Goal: Information Seeking & Learning: Learn about a topic

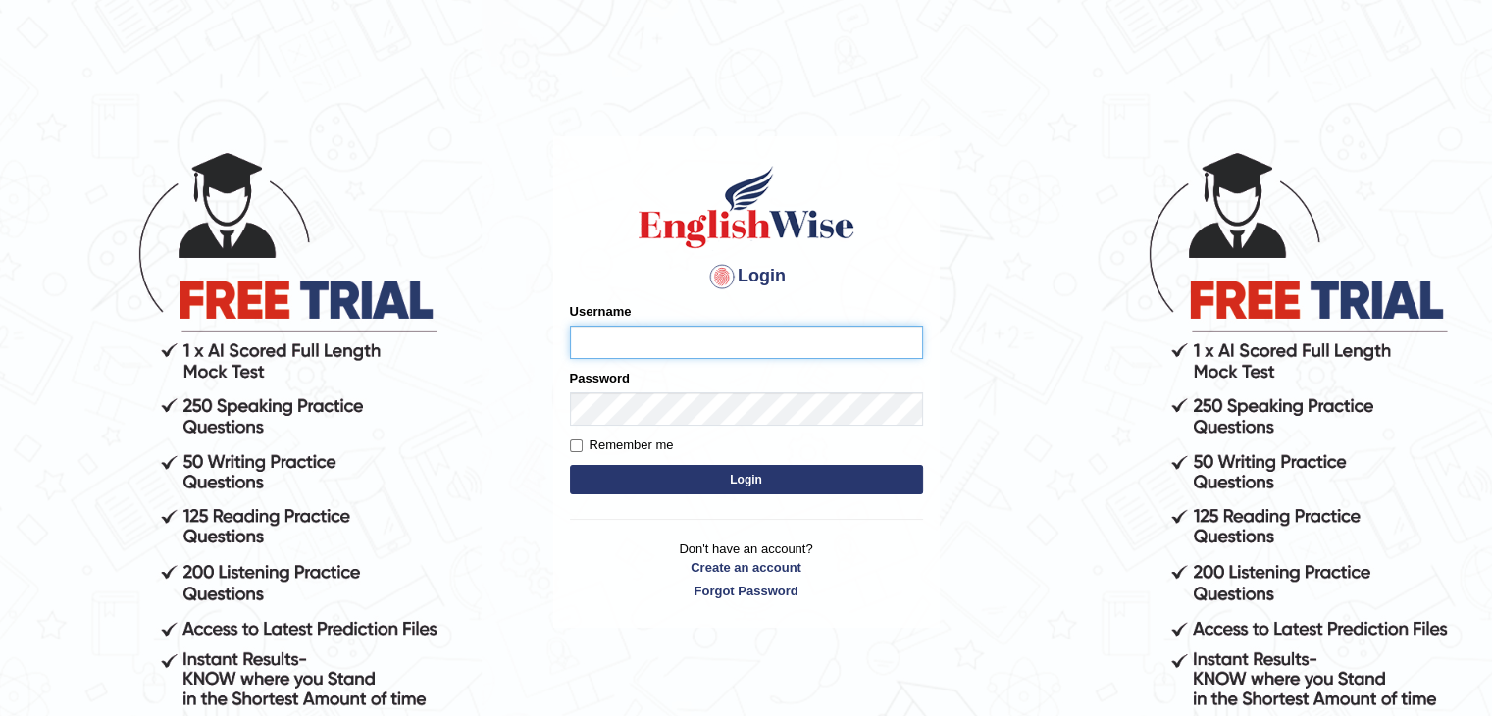
type input "Miko39"
click at [683, 466] on button "Login" at bounding box center [746, 479] width 353 height 29
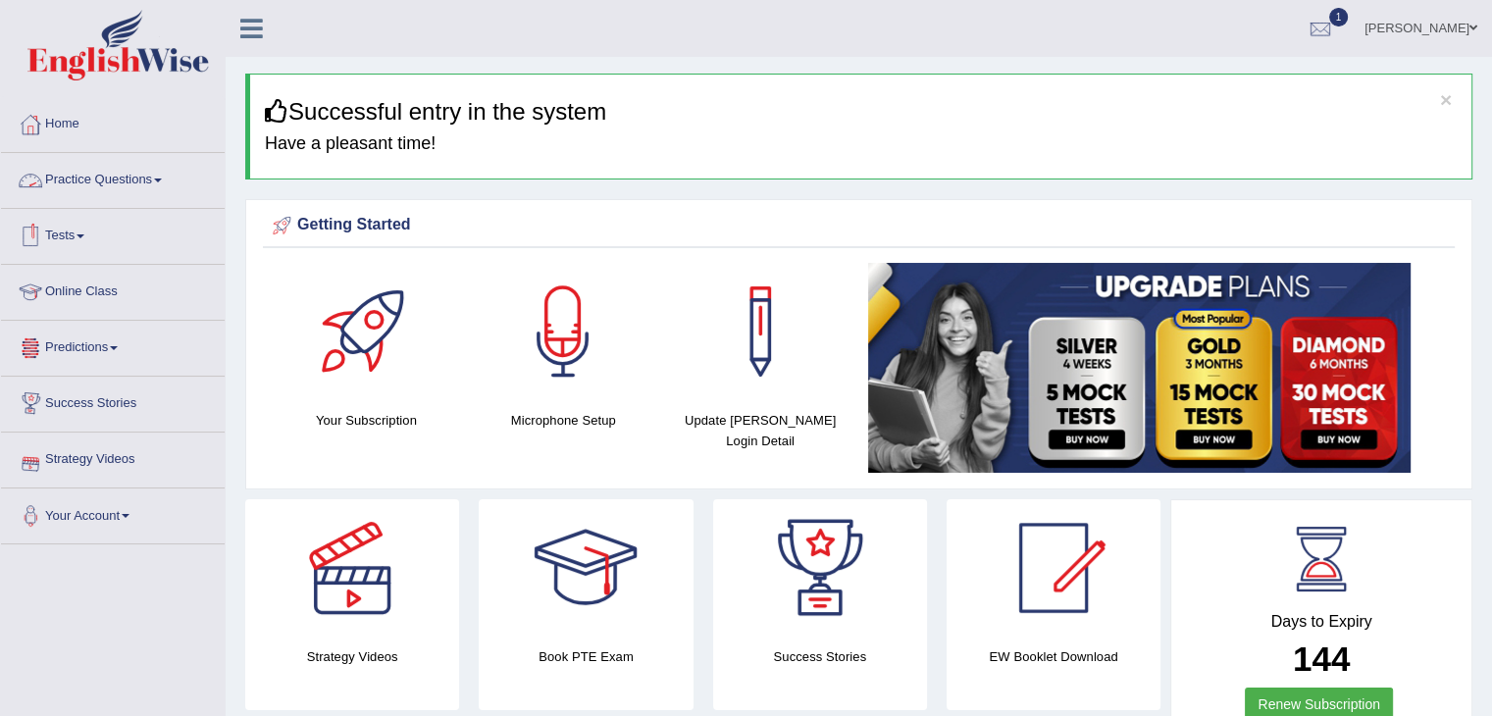
click at [156, 181] on link "Practice Questions" at bounding box center [113, 177] width 224 height 49
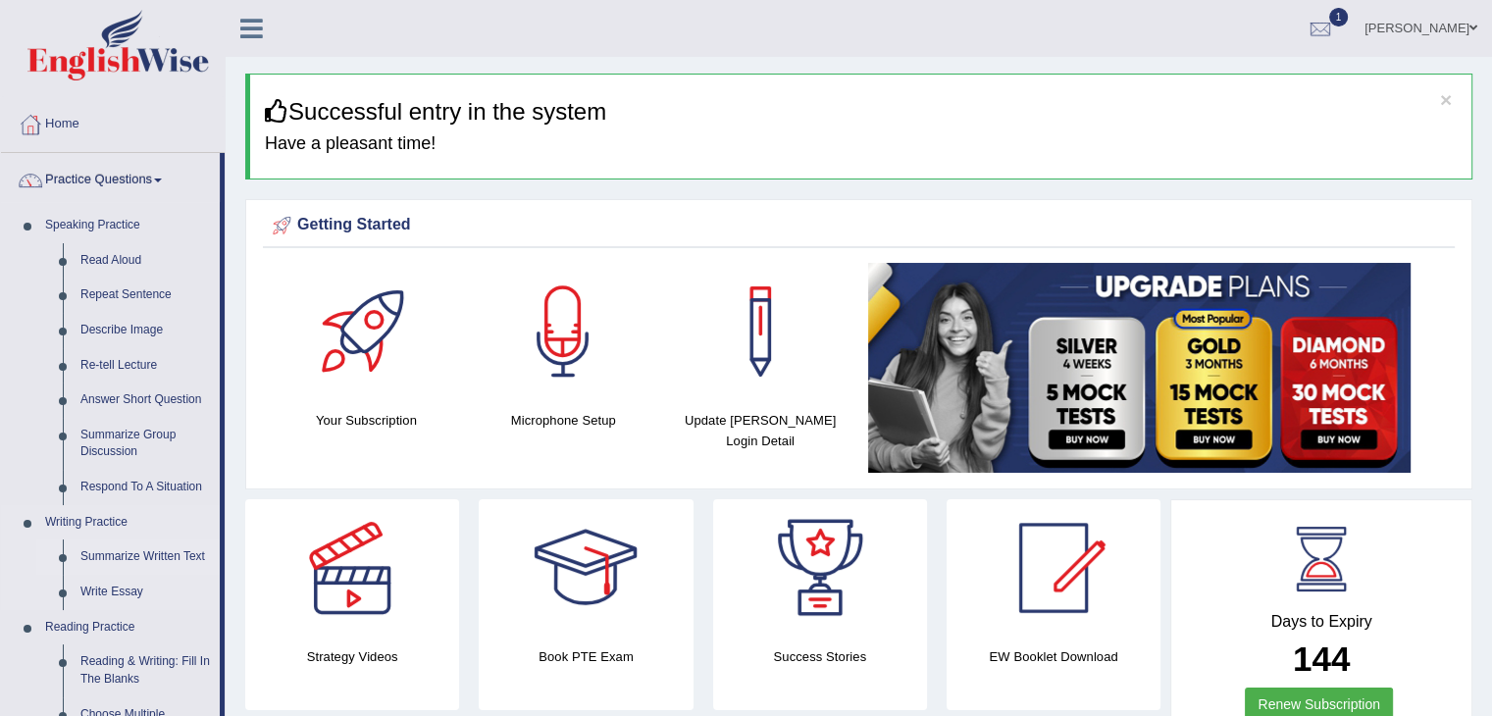
click at [128, 554] on link "Summarize Written Text" at bounding box center [146, 556] width 148 height 35
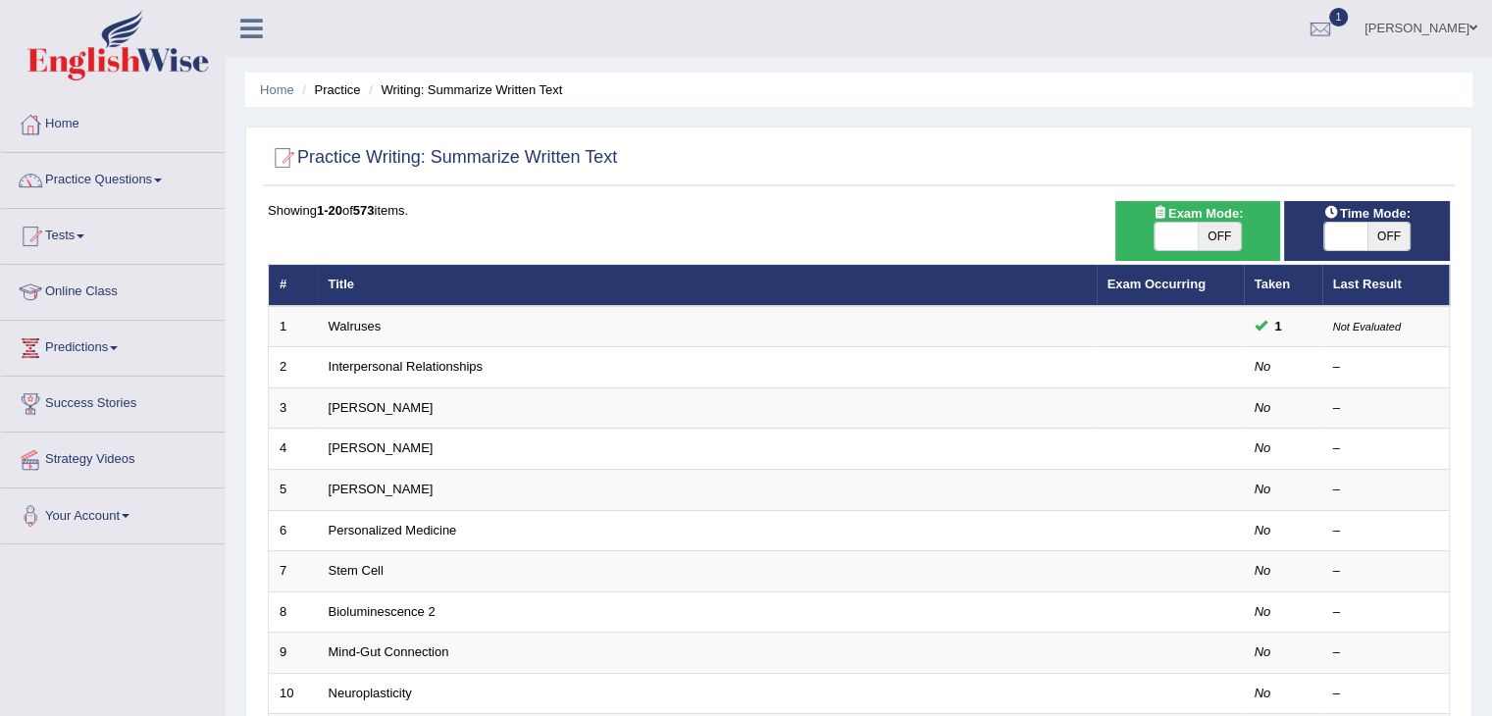
click at [1169, 234] on span at bounding box center [1175, 236] width 43 height 27
checkbox input "true"
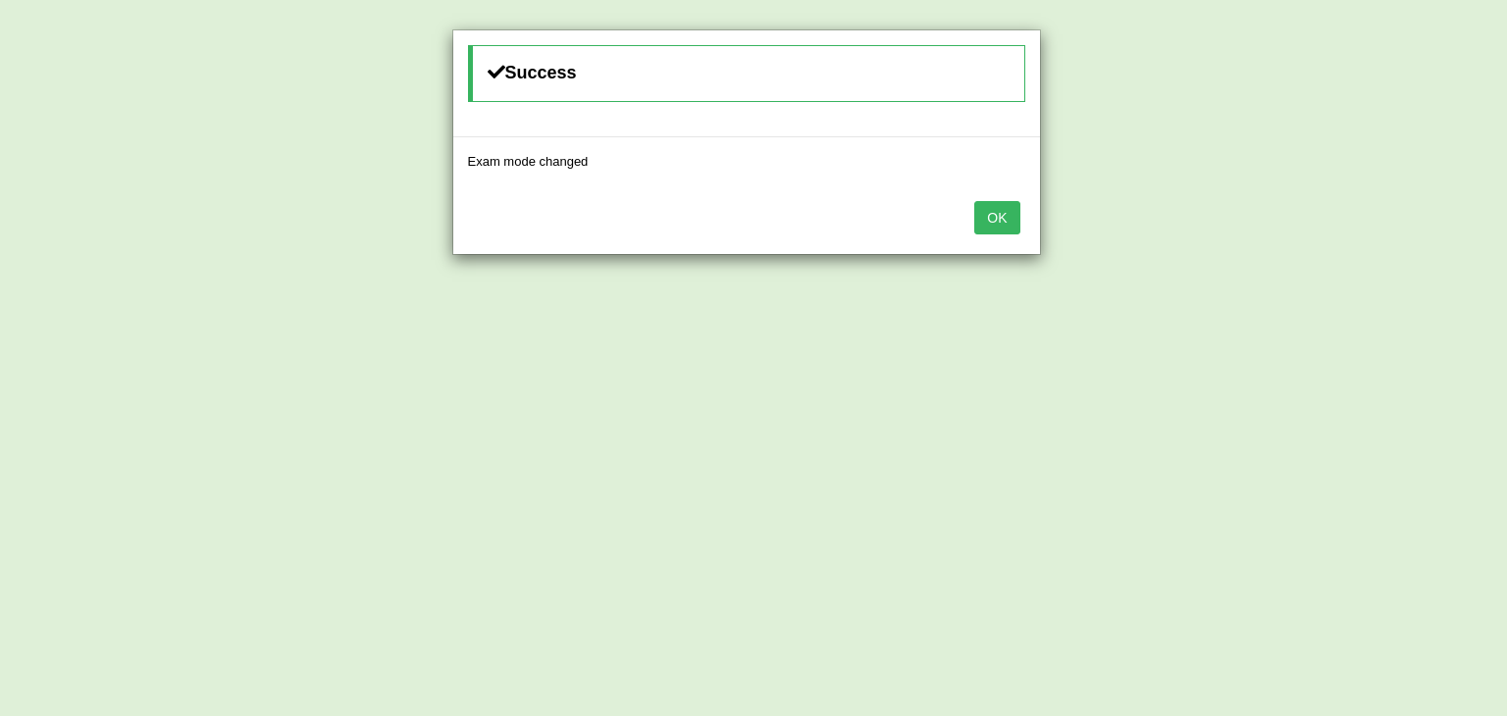
click at [1357, 240] on div "Success Exam mode changed OK" at bounding box center [753, 358] width 1507 height 716
drag, startPoint x: 993, startPoint y: 210, endPoint x: 1006, endPoint y: 221, distance: 17.5
click at [993, 208] on button "OK" at bounding box center [996, 217] width 45 height 33
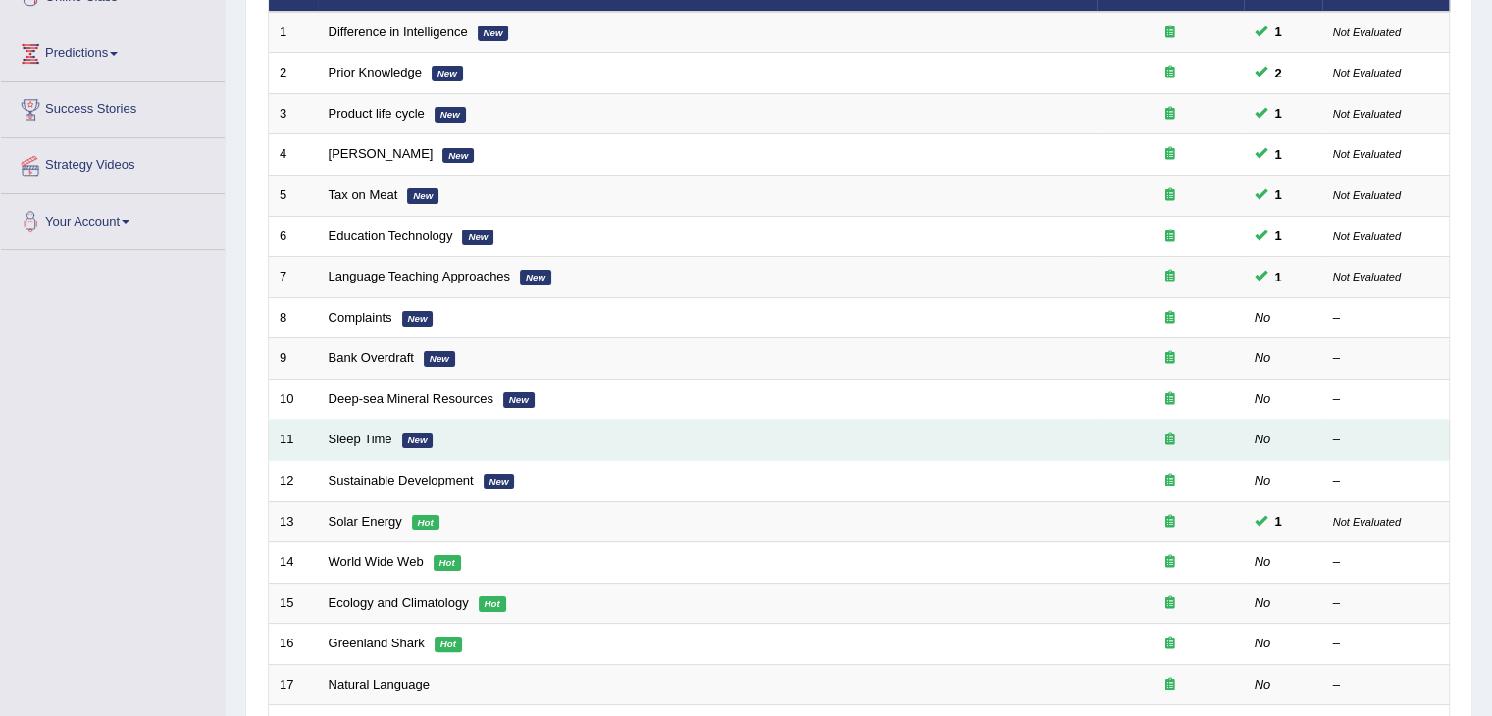
scroll to position [98, 0]
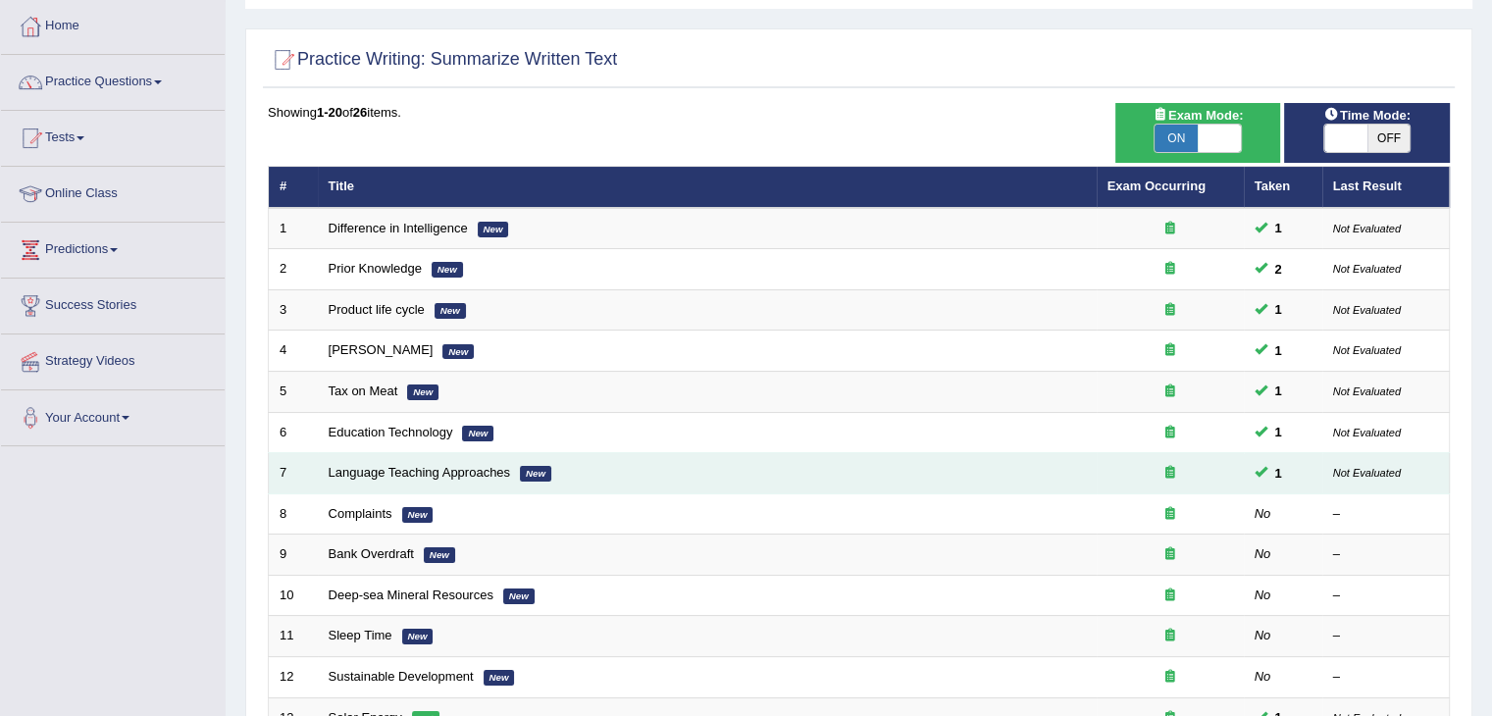
drag, startPoint x: 717, startPoint y: 480, endPoint x: 605, endPoint y: 485, distance: 111.9
click at [643, 485] on td "Language Teaching Approaches New" at bounding box center [707, 473] width 779 height 41
click at [474, 476] on link "Language Teaching Approaches" at bounding box center [420, 472] width 182 height 15
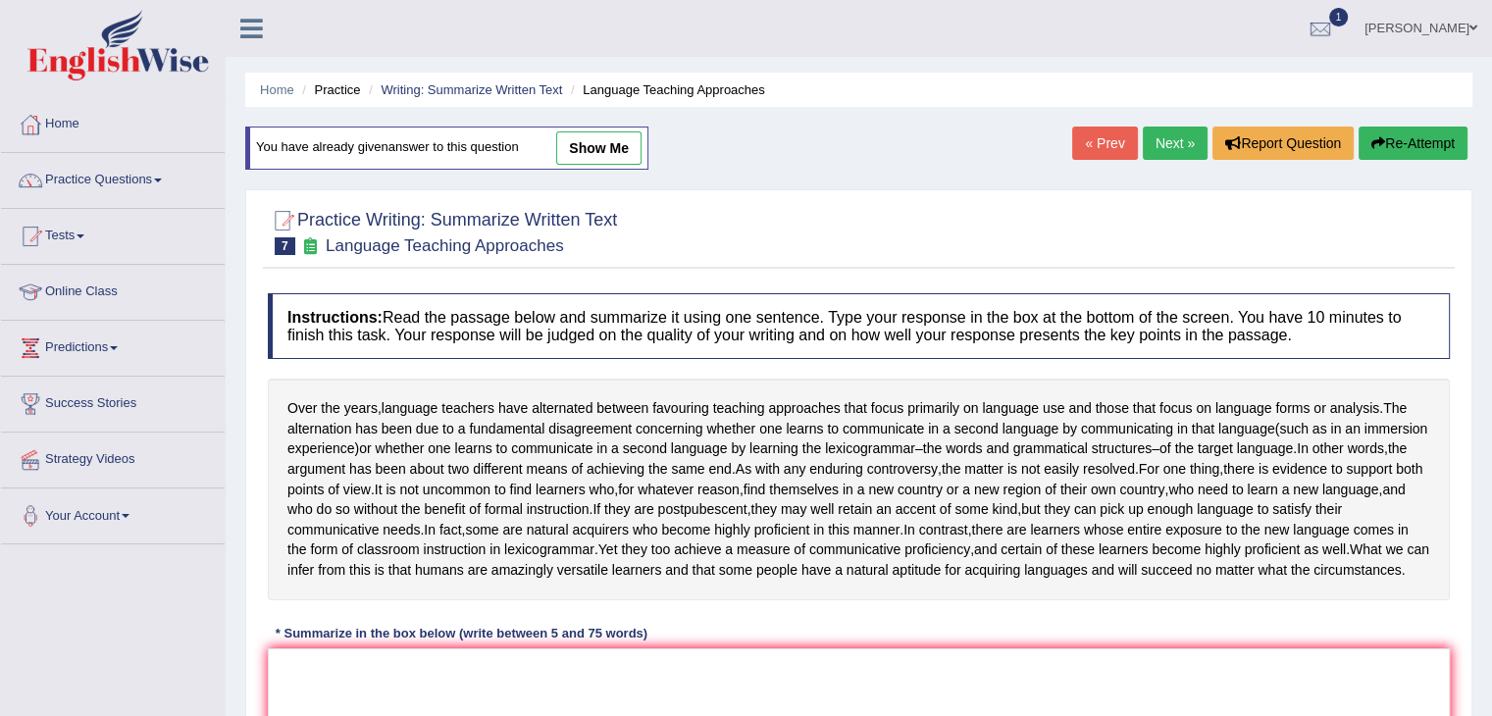
click at [596, 162] on link "show me" at bounding box center [598, 147] width 85 height 33
type textarea "Language teachers have alternated between favouring teaching approaches that fo…"
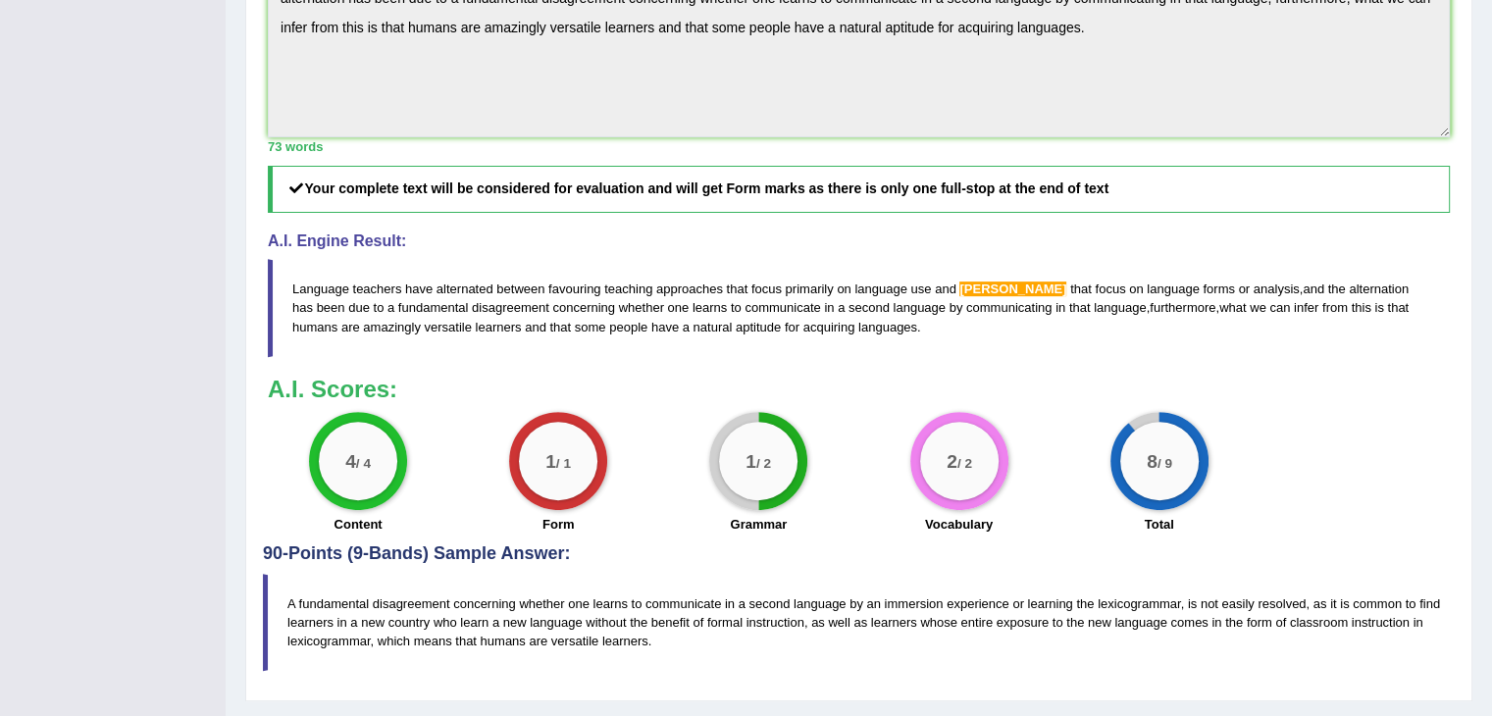
scroll to position [490, 0]
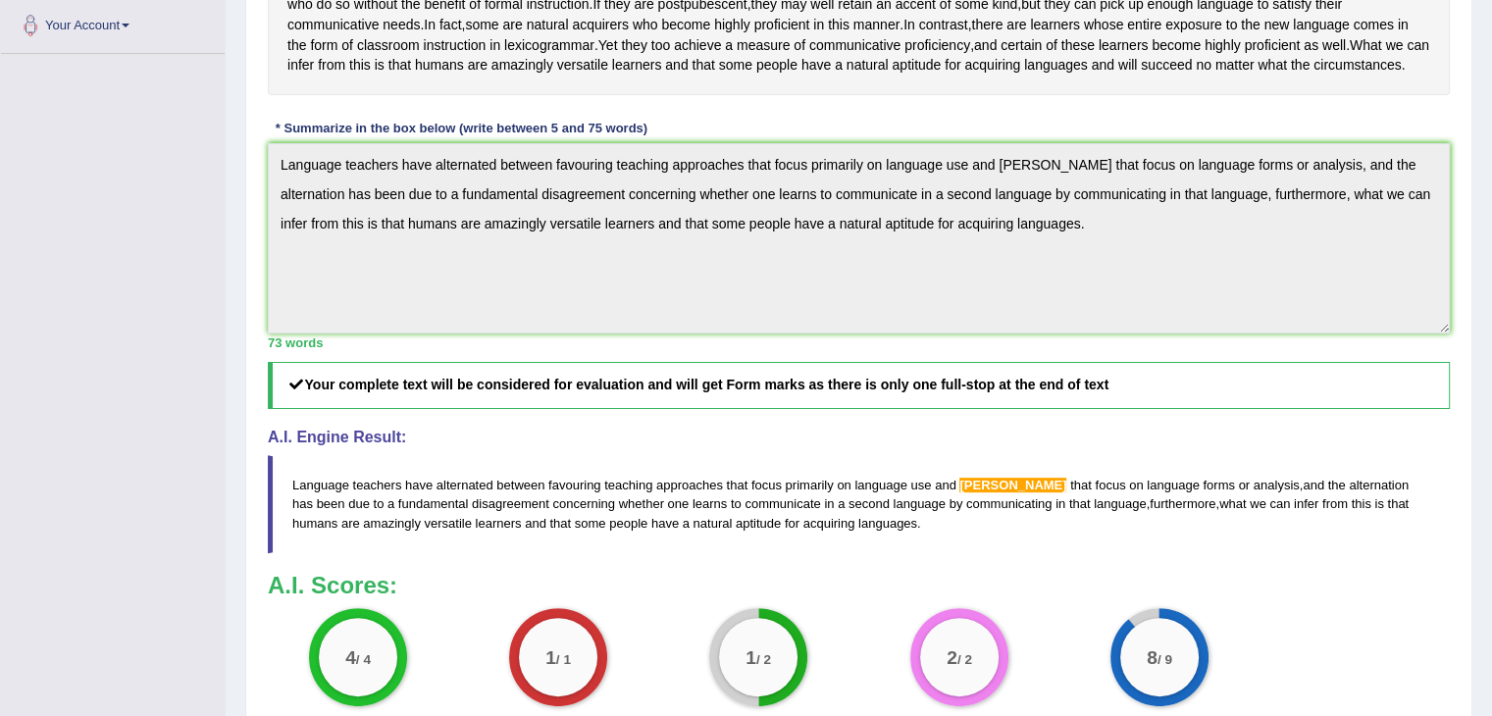
click at [1351, 511] on span "this" at bounding box center [1361, 503] width 20 height 15
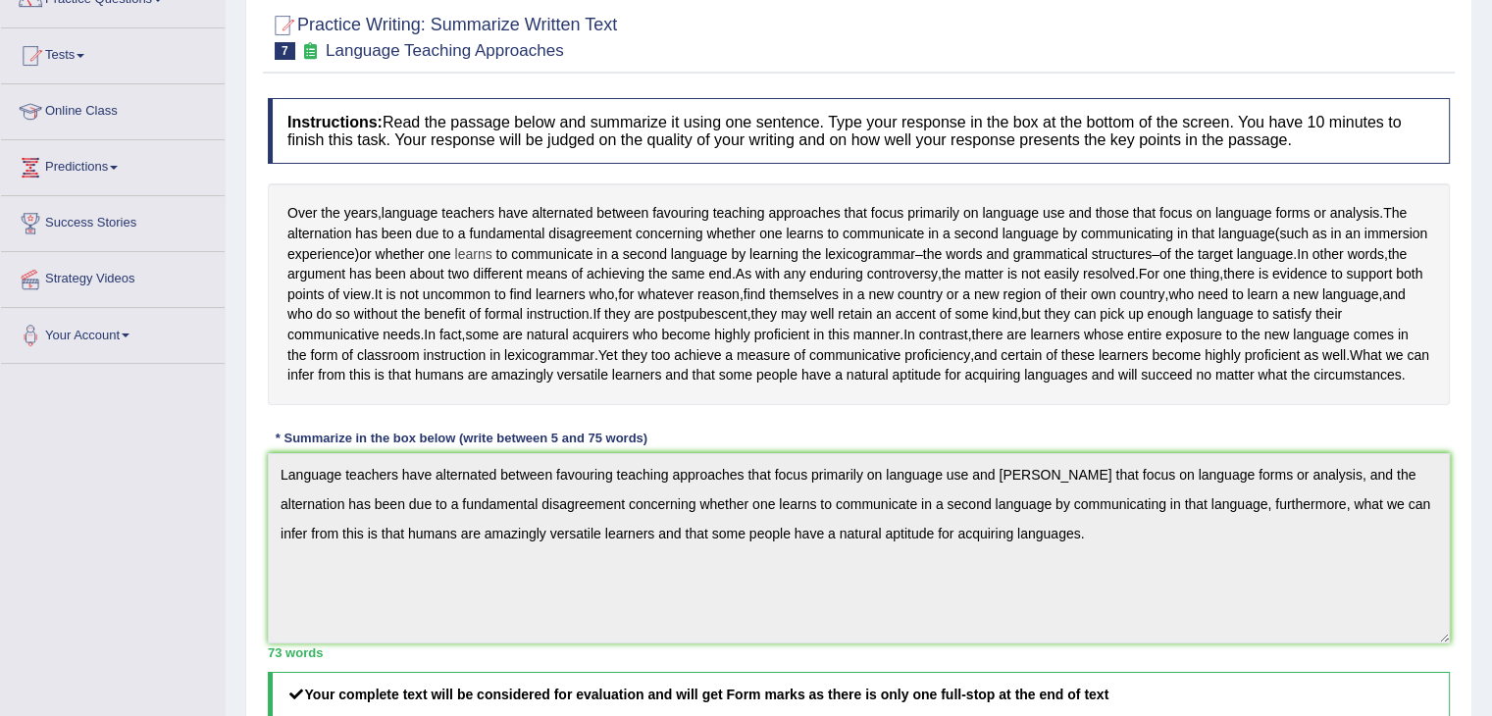
scroll to position [0, 0]
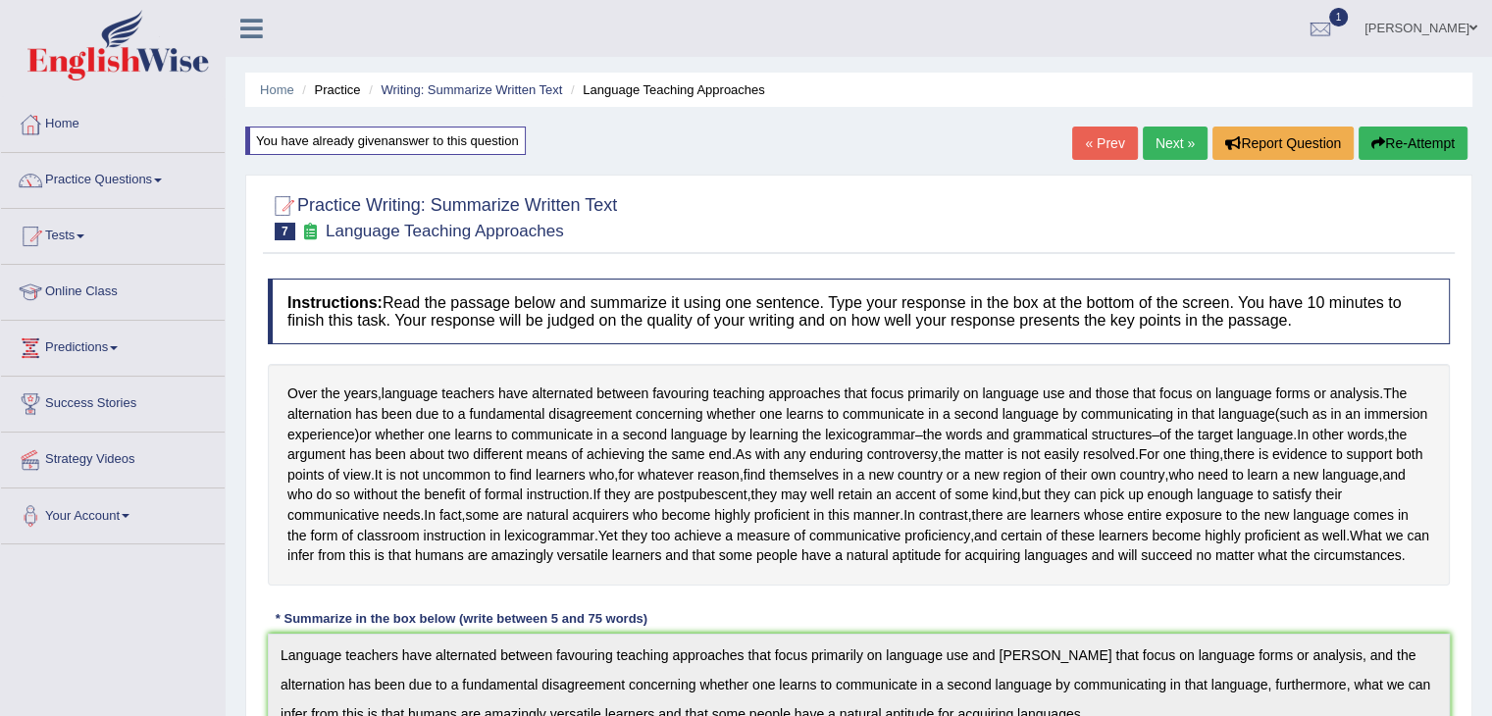
click at [162, 180] on span at bounding box center [158, 181] width 8 height 4
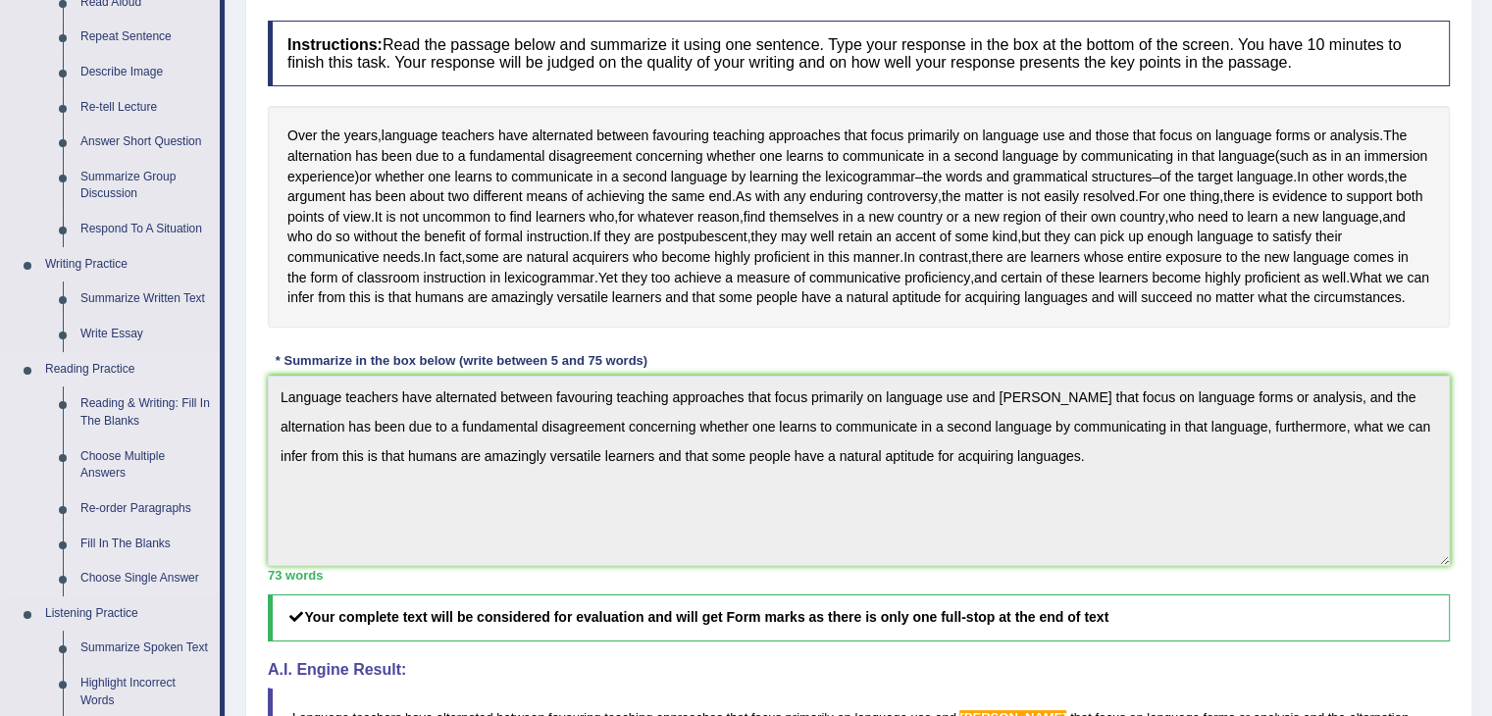
scroll to position [392, 0]
